Goal: Complete application form: Complete application form

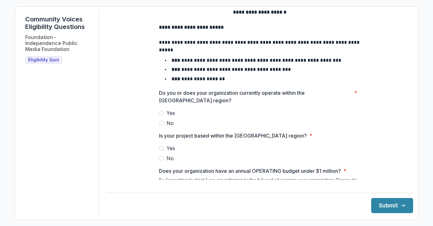
scroll to position [25, 0]
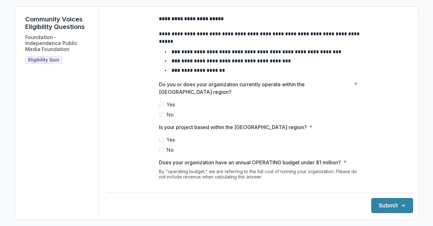
click at [161, 107] on span at bounding box center [161, 104] width 5 height 5
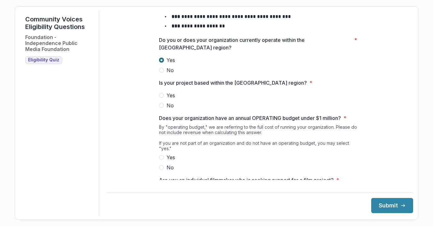
scroll to position [72, 0]
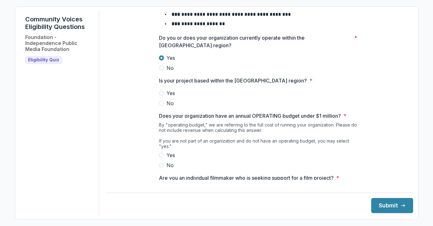
click at [161, 96] on span at bounding box center [161, 93] width 5 height 5
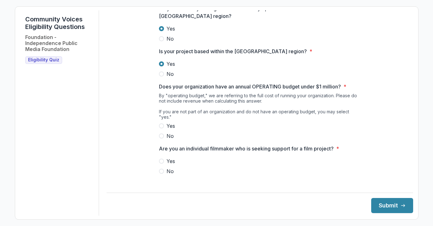
click at [161, 123] on span at bounding box center [161, 125] width 5 height 5
click at [159, 160] on span at bounding box center [161, 161] width 5 height 5
click at [373, 208] on button "Submit" at bounding box center [392, 205] width 42 height 15
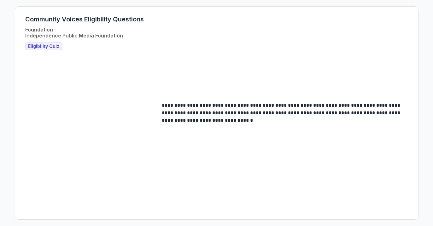
click at [45, 50] on h3 "Eligibility Quiz" at bounding box center [43, 47] width 37 height 8
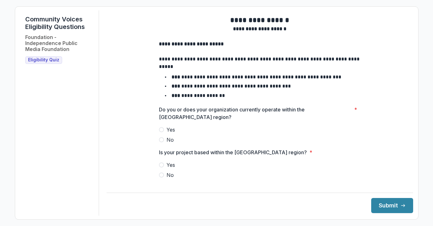
click at [160, 132] on span at bounding box center [161, 129] width 5 height 5
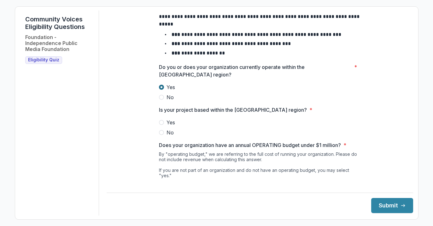
scroll to position [46, 0]
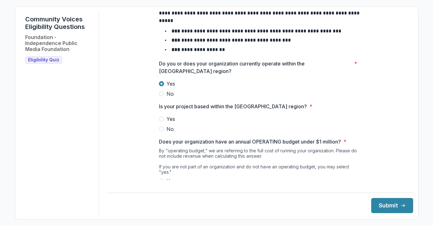
click at [160, 122] on span at bounding box center [161, 119] width 5 height 5
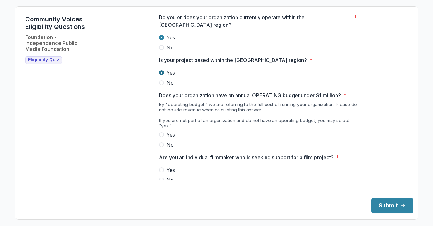
scroll to position [94, 0]
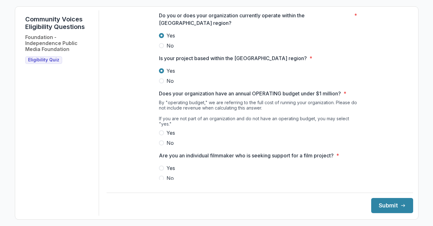
click at [160, 128] on div "By "operating budget," we are referring to the full cost of running your organi…" at bounding box center [260, 114] width 202 height 29
click at [161, 134] on span at bounding box center [161, 132] width 5 height 5
click at [159, 143] on span at bounding box center [161, 143] width 5 height 5
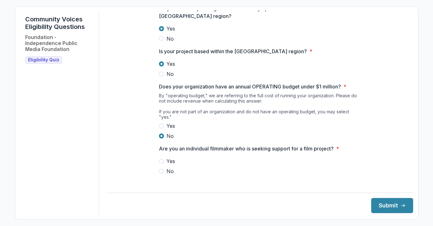
click at [162, 160] on span at bounding box center [161, 161] width 5 height 5
click at [391, 210] on button "Submit" at bounding box center [392, 205] width 42 height 15
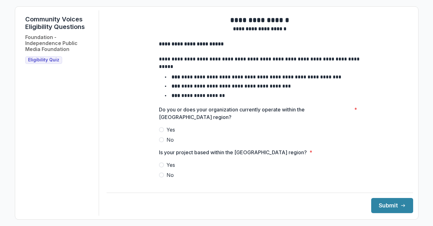
click at [162, 133] on label "Yes" at bounding box center [260, 130] width 202 height 8
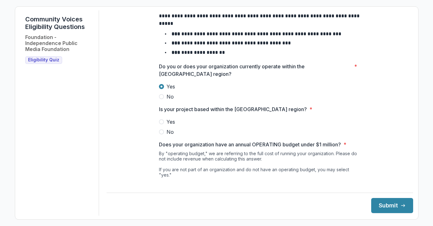
scroll to position [49, 0]
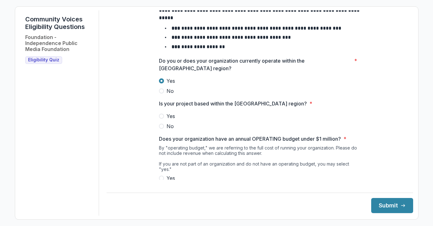
click at [159, 119] on span at bounding box center [161, 116] width 5 height 5
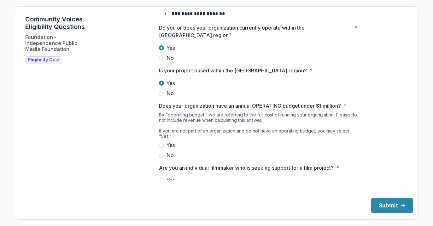
scroll to position [101, 0]
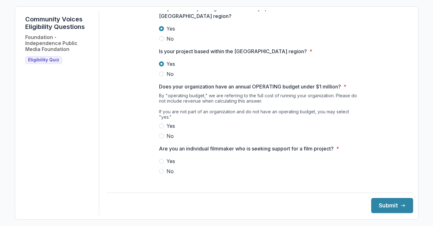
click at [161, 137] on span at bounding box center [161, 136] width 5 height 5
click at [161, 161] on span at bounding box center [161, 161] width 5 height 5
click at [381, 208] on button "Submit" at bounding box center [392, 205] width 42 height 15
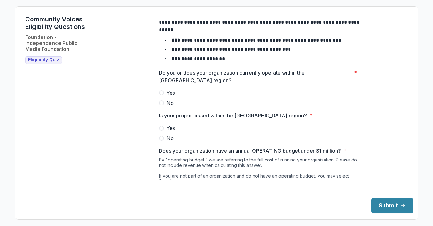
scroll to position [46, 0]
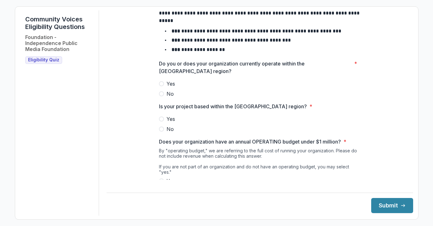
click at [160, 96] on span at bounding box center [161, 93] width 5 height 5
click at [160, 132] on span at bounding box center [161, 129] width 5 height 5
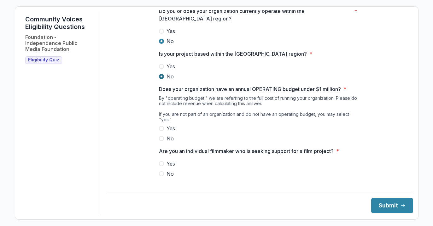
scroll to position [101, 0]
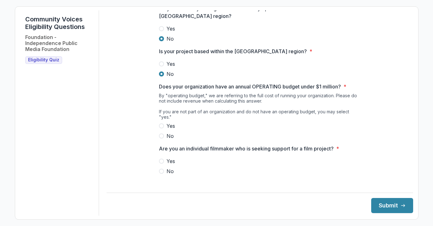
click at [162, 135] on span at bounding box center [161, 136] width 5 height 5
click at [163, 170] on label "No" at bounding box center [260, 172] width 202 height 8
click at [371, 203] on button "Submit" at bounding box center [392, 205] width 42 height 15
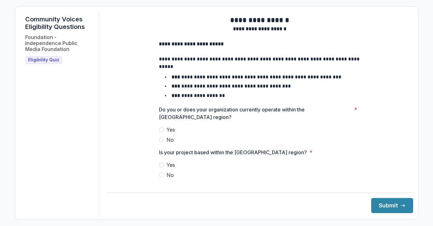
click at [43, 59] on span "Eligibility Quiz" at bounding box center [43, 59] width 31 height 5
click at [163, 134] on label "Yes" at bounding box center [260, 130] width 202 height 8
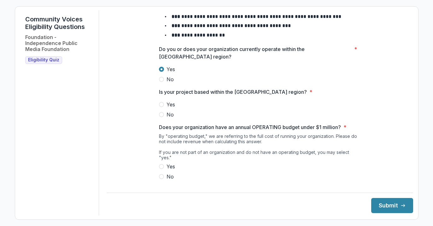
scroll to position [62, 0]
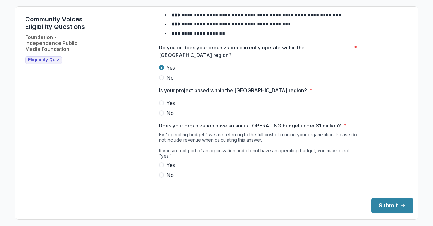
click at [160, 106] on span at bounding box center [161, 102] width 5 height 5
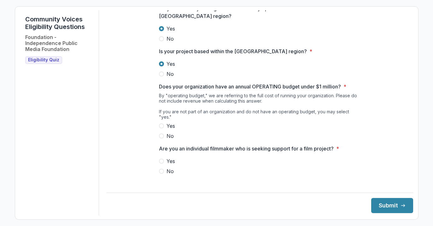
click at [160, 126] on span at bounding box center [161, 125] width 5 height 5
click at [161, 159] on span at bounding box center [161, 161] width 5 height 5
click at [379, 207] on button "Submit" at bounding box center [392, 205] width 42 height 15
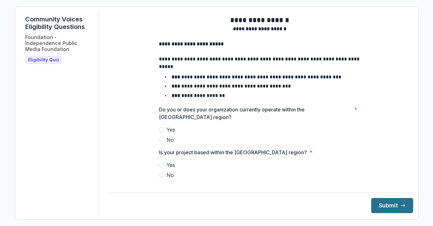
click at [372, 202] on button "Submit" at bounding box center [392, 205] width 42 height 15
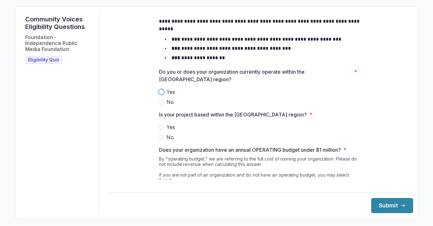
scroll to position [31, 0]
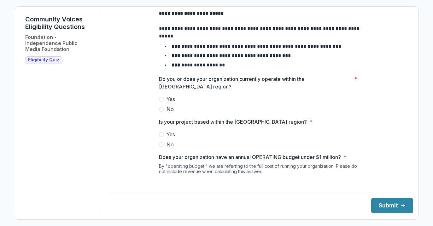
click at [160, 102] on span at bounding box center [161, 99] width 5 height 5
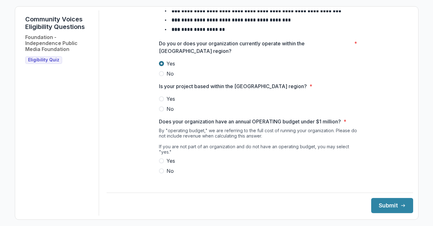
scroll to position [68, 0]
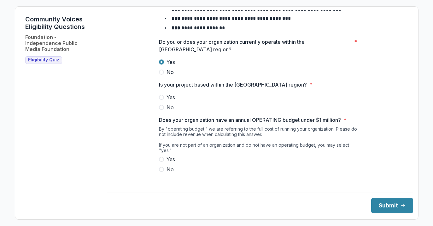
click at [160, 101] on label "Yes" at bounding box center [260, 98] width 202 height 8
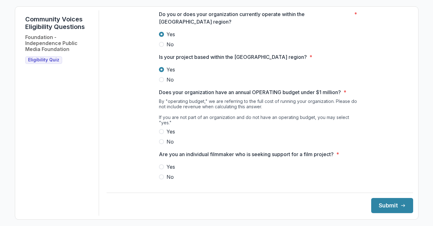
scroll to position [101, 0]
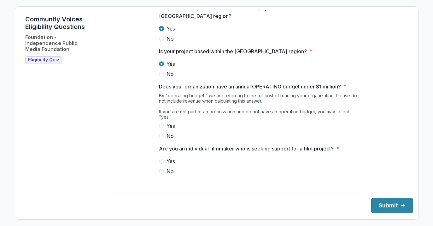
click at [160, 126] on span at bounding box center [161, 125] width 5 height 5
click at [161, 159] on span at bounding box center [161, 161] width 5 height 5
click at [376, 211] on button "Submit" at bounding box center [392, 205] width 42 height 15
